Goal: Use online tool/utility

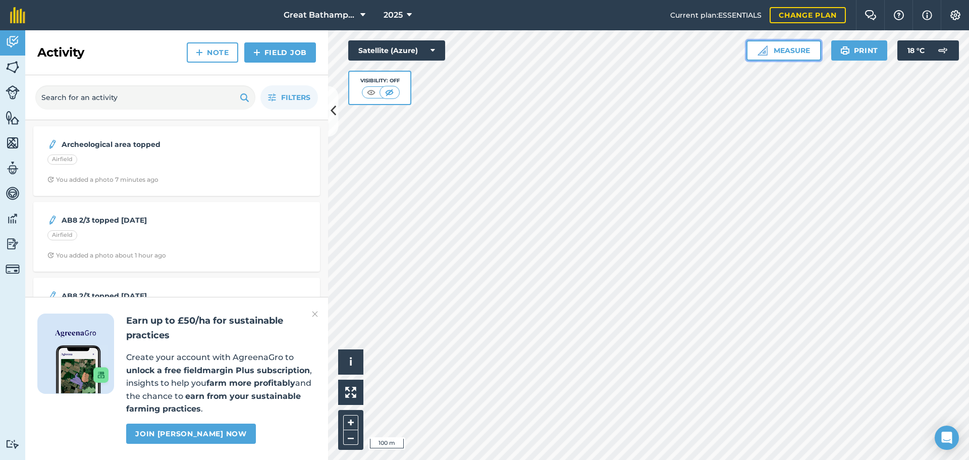
click at [774, 50] on button "Measure" at bounding box center [783, 50] width 75 height 20
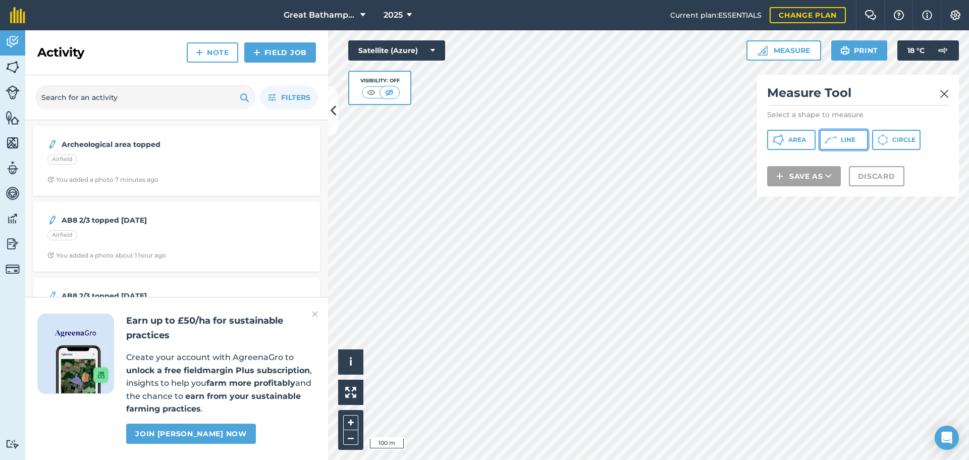
click at [774, 140] on button "Line" at bounding box center [843, 140] width 48 height 20
click at [774, 193] on button "Discard" at bounding box center [876, 189] width 55 height 20
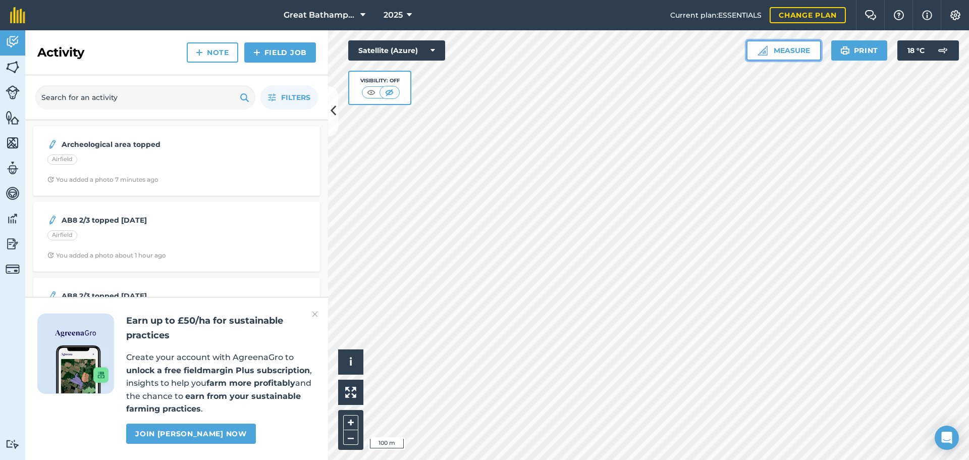
click at [753, 52] on button "Measure" at bounding box center [783, 50] width 75 height 20
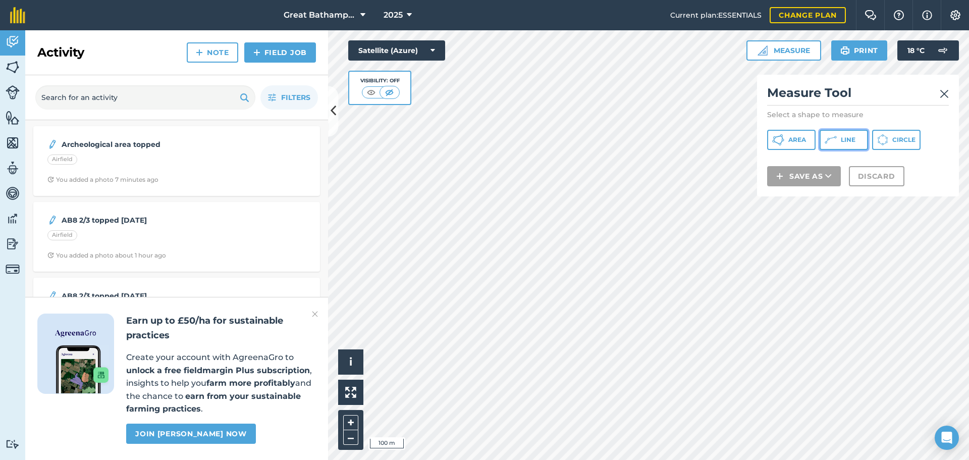
drag, startPoint x: 832, startPoint y: 139, endPoint x: 774, endPoint y: 136, distance: 58.1
click at [774, 140] on icon at bounding box center [830, 140] width 12 height 12
click at [774, 190] on button "Discard" at bounding box center [876, 189] width 55 height 20
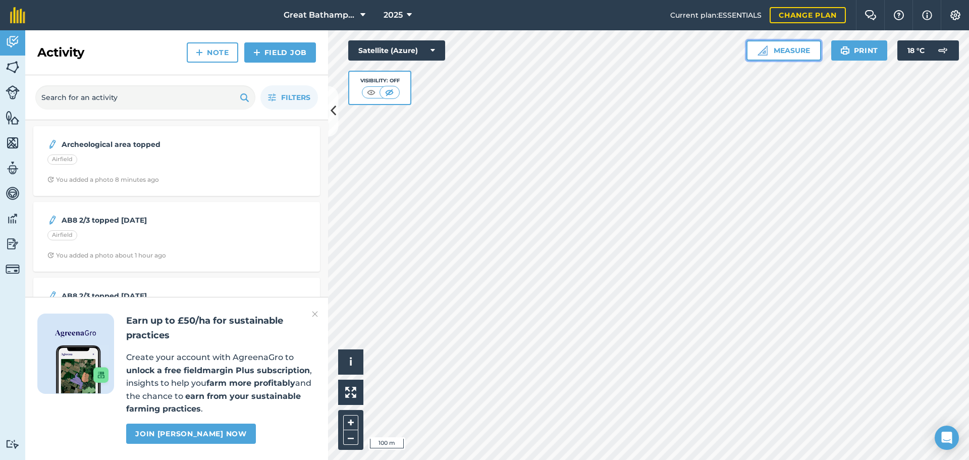
click at [774, 48] on button "Measure" at bounding box center [783, 50] width 75 height 20
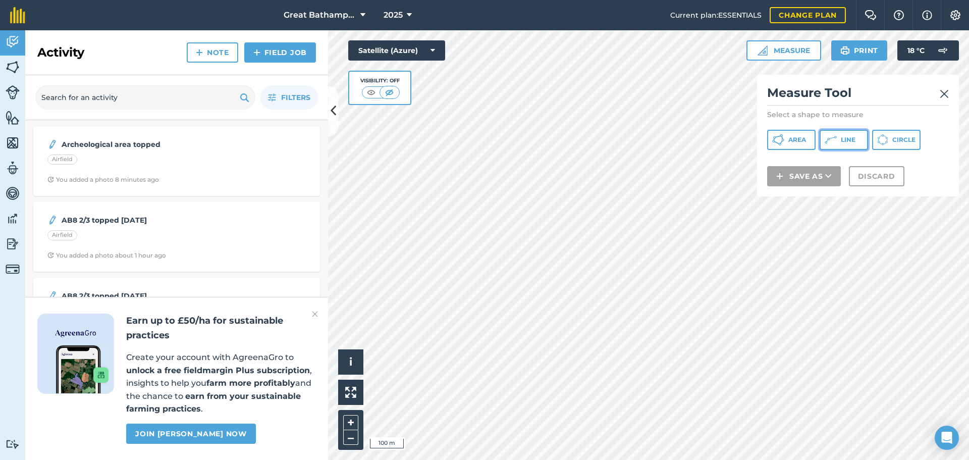
click at [774, 141] on span "Line" at bounding box center [847, 140] width 15 height 8
click at [774, 184] on button "Discard" at bounding box center [876, 189] width 55 height 20
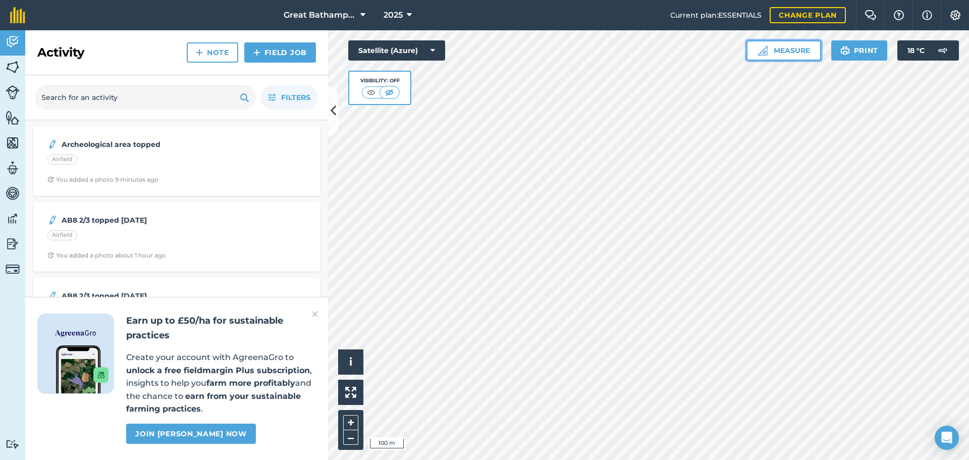
click at [774, 52] on button "Measure" at bounding box center [783, 50] width 75 height 20
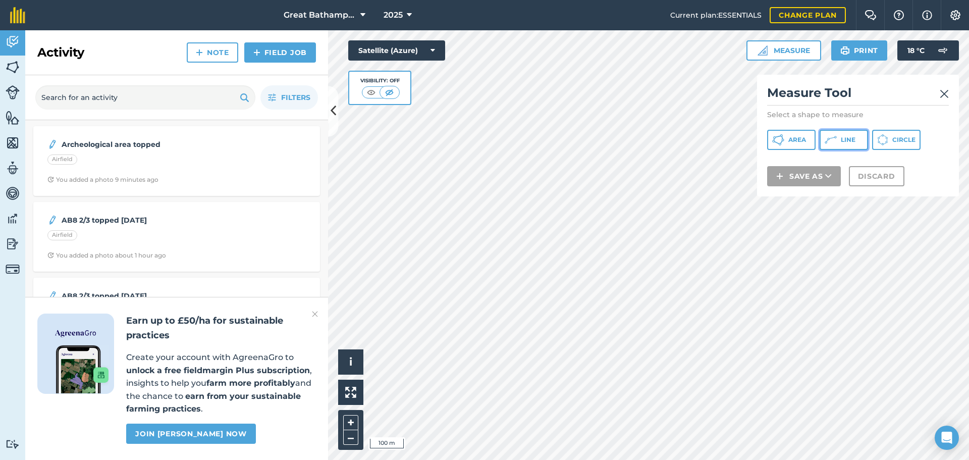
click at [774, 145] on icon at bounding box center [830, 140] width 12 height 12
click at [774, 188] on button "Discard" at bounding box center [876, 189] width 55 height 20
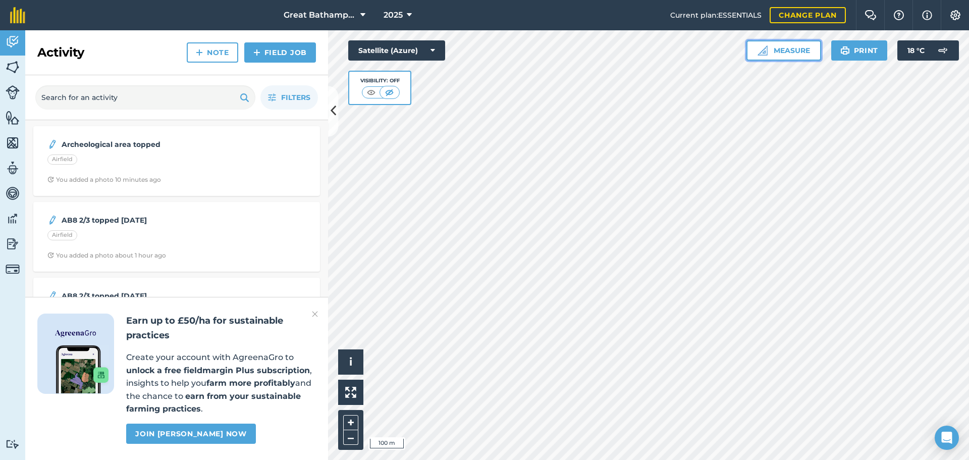
click at [774, 49] on button "Measure" at bounding box center [783, 50] width 75 height 20
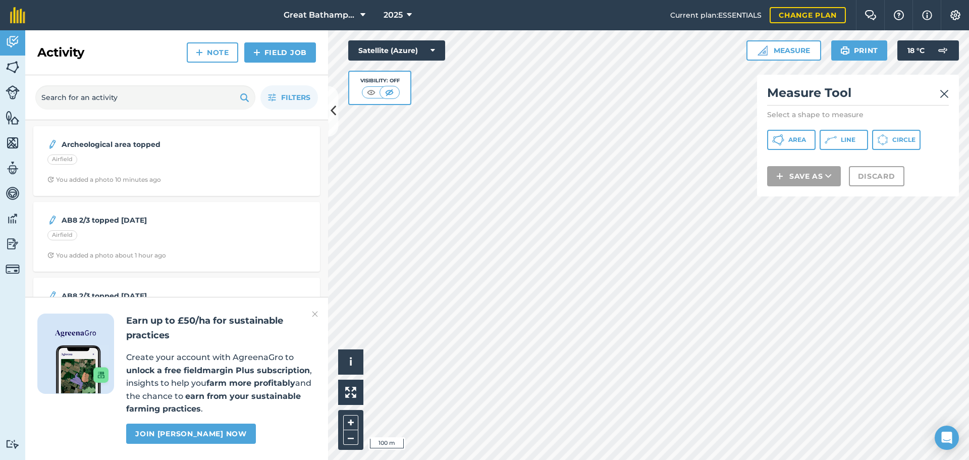
click at [774, 150] on div "Measure Tool Select a shape to measure Area Line Circle Save as Discard" at bounding box center [858, 136] width 202 height 122
click at [774, 145] on icon at bounding box center [830, 140] width 12 height 12
click at [774, 187] on button "Discard" at bounding box center [876, 189] width 55 height 20
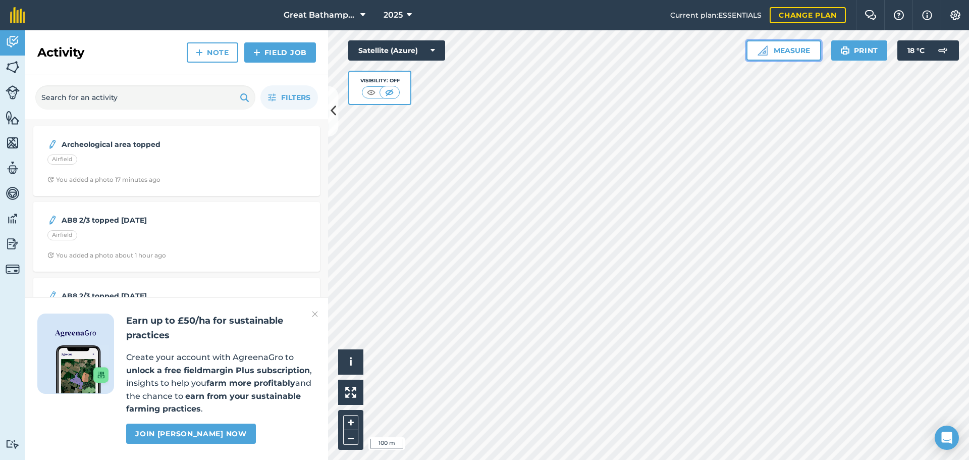
click at [774, 49] on button "Measure" at bounding box center [783, 50] width 75 height 20
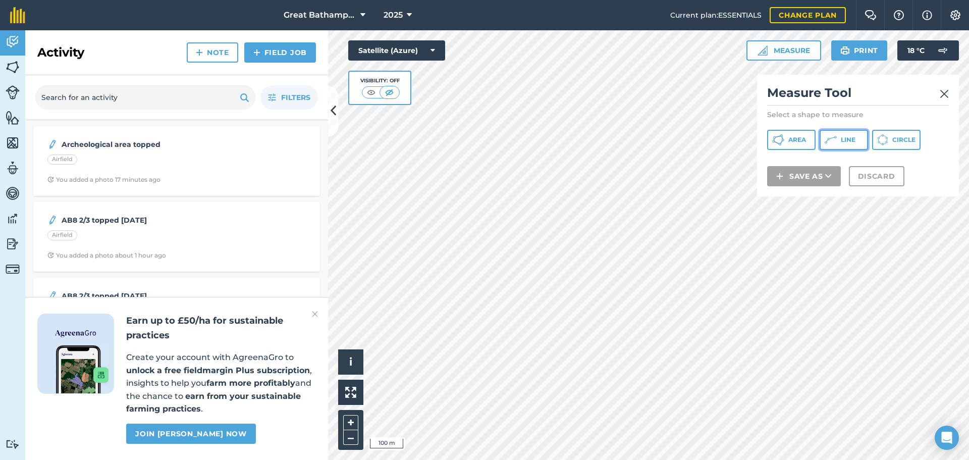
click at [774, 140] on button "Line" at bounding box center [843, 140] width 48 height 20
click at [774, 136] on icon at bounding box center [835, 137] width 2 height 2
